Goal: Find specific page/section: Find specific page/section

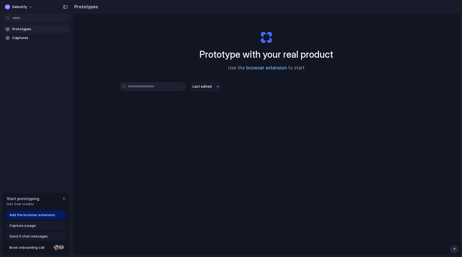
click at [265, 70] on link "browser extension" at bounding box center [266, 67] width 41 height 5
click at [29, 215] on span "Add the browser extension" at bounding box center [32, 215] width 46 height 5
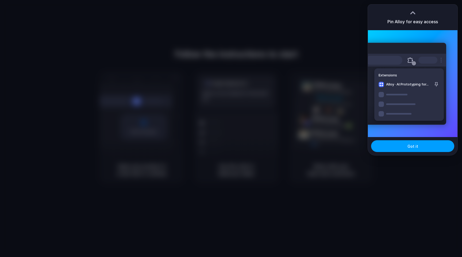
click at [409, 147] on span "Got it" at bounding box center [413, 147] width 11 height 6
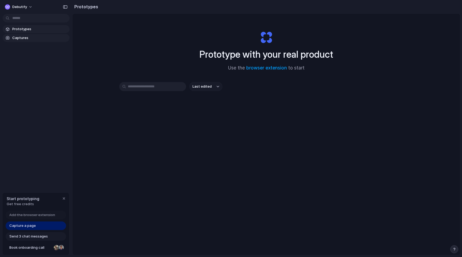
click at [43, 37] on span "Captures" at bounding box center [39, 37] width 55 height 5
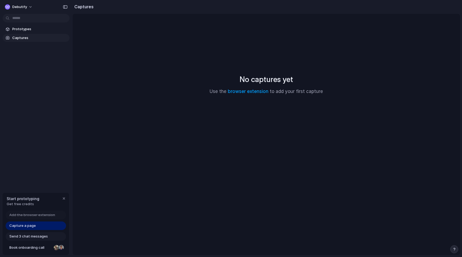
click at [42, 33] on section "Prototypes Captures" at bounding box center [36, 33] width 72 height 18
